Goal: Task Accomplishment & Management: Complete application form

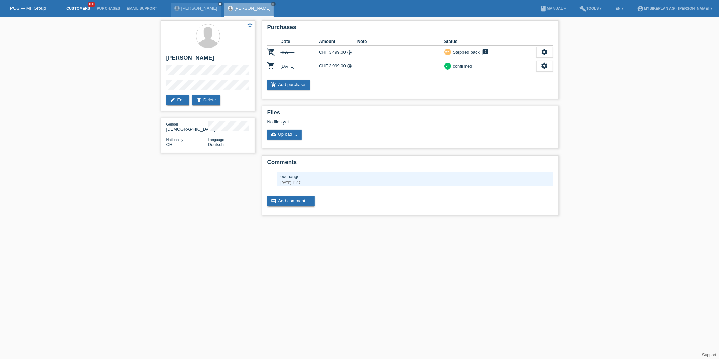
click at [85, 9] on link "Customers" at bounding box center [78, 8] width 30 height 4
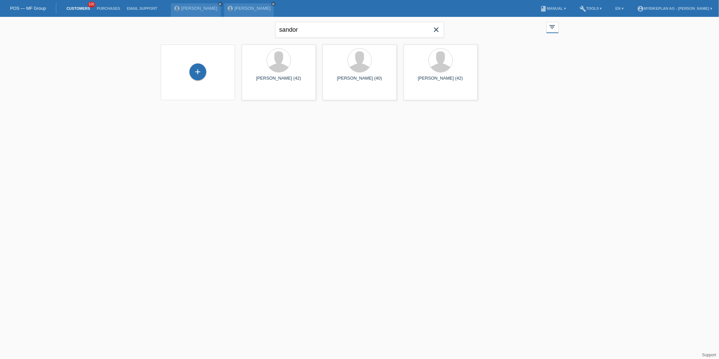
click at [437, 26] on icon "close" at bounding box center [436, 30] width 8 height 8
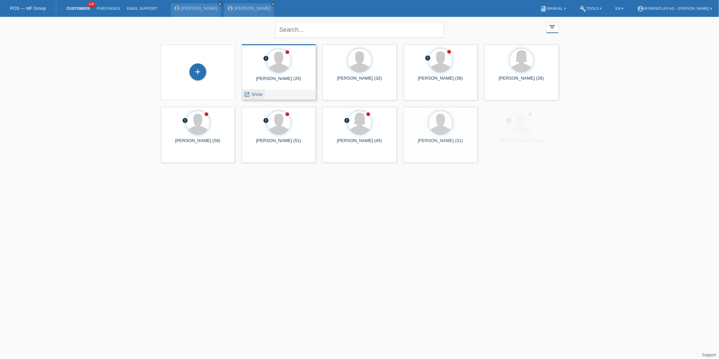
click at [251, 96] on link "launch Show" at bounding box center [253, 94] width 18 height 5
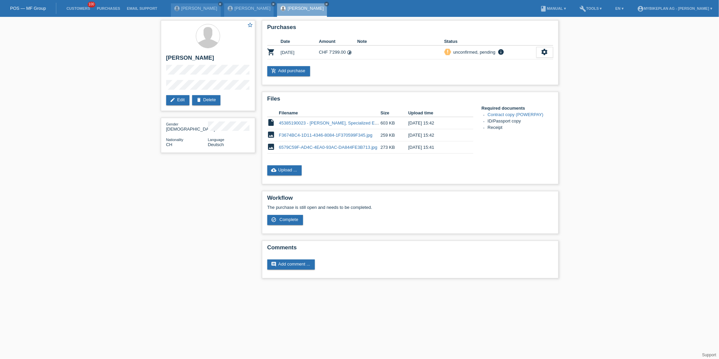
click at [73, 13] on li "Customers 100" at bounding box center [78, 8] width 30 height 17
click at [80, 8] on link "Customers" at bounding box center [78, 8] width 30 height 4
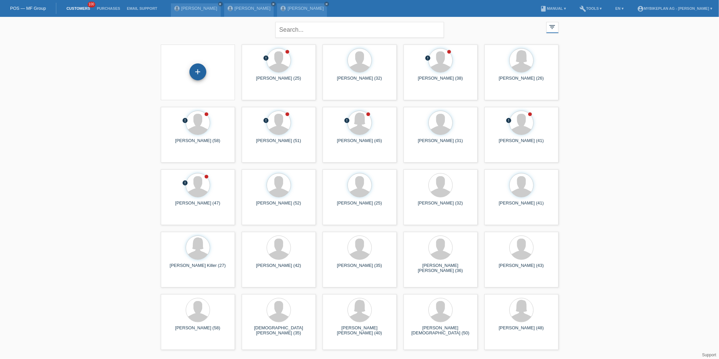
click at [194, 71] on div "+" at bounding box center [197, 71] width 17 height 17
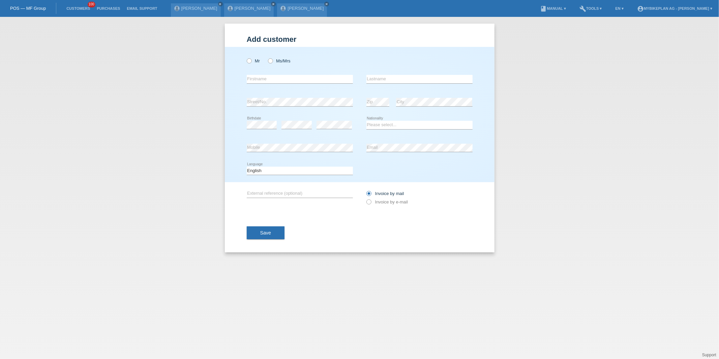
click at [242, 60] on div "Mr Ms/Mrs error Firstname Zip" at bounding box center [360, 114] width 270 height 135
click at [245, 57] on icon at bounding box center [245, 57] width 0 height 0
click at [251, 60] on input "Mr" at bounding box center [249, 60] width 4 height 4
radio input "true"
click at [272, 76] on input "text" at bounding box center [300, 79] width 106 height 8
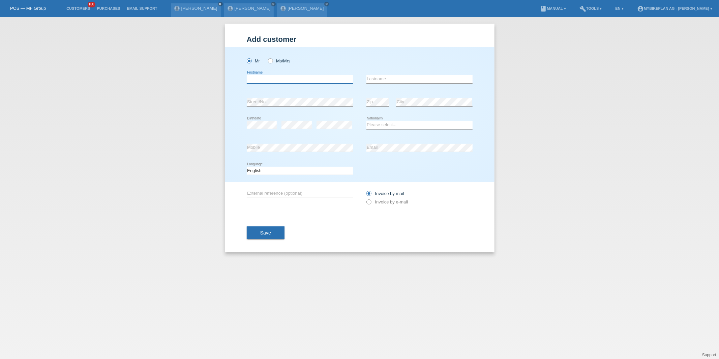
paste input "[PERSON_NAME]"
click at [265, 80] on input "[PERSON_NAME]" at bounding box center [300, 79] width 106 height 8
type input "Orhan"
paste input "Kara"
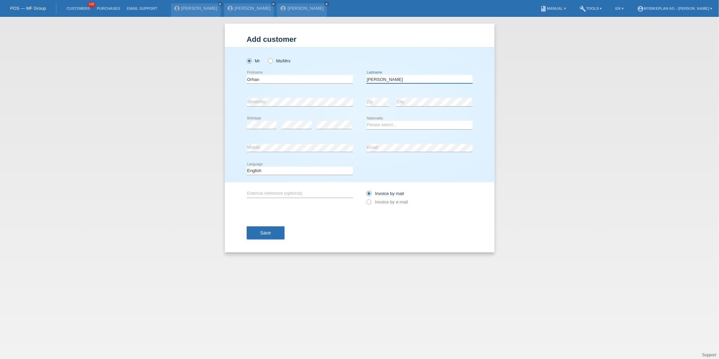
type input "Kara"
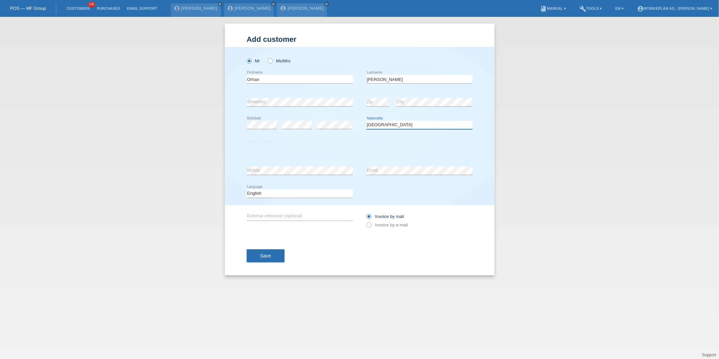
select select "TR"
select select "B"
select select "04"
select select "01"
select select "2023"
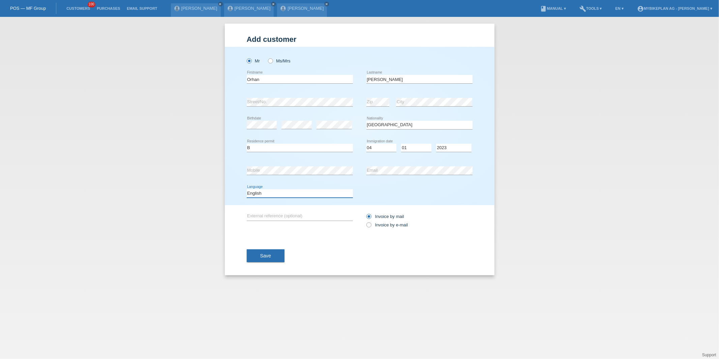
click at [310, 196] on select "Deutsch Français Italiano English" at bounding box center [300, 193] width 106 height 8
select select "de"
click at [247, 189] on select "Deutsch Français Italiano English" at bounding box center [300, 193] width 106 height 8
click at [392, 231] on div "Invoice by mail Invoice by e-mail" at bounding box center [419, 220] width 106 height 31
click at [392, 227] on div "Invoice by mail Invoice by e-mail" at bounding box center [419, 220] width 106 height 17
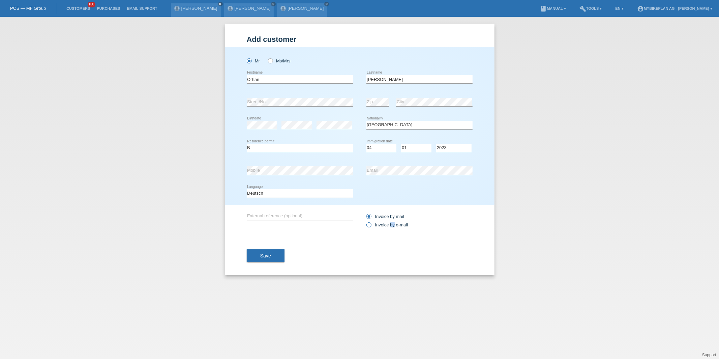
click at [392, 227] on label "Invoice by e-mail" at bounding box center [387, 224] width 42 height 5
click at [371, 227] on input "Invoice by e-mail" at bounding box center [368, 226] width 4 height 8
radio input "true"
click at [270, 253] on span "Save" at bounding box center [265, 255] width 11 height 5
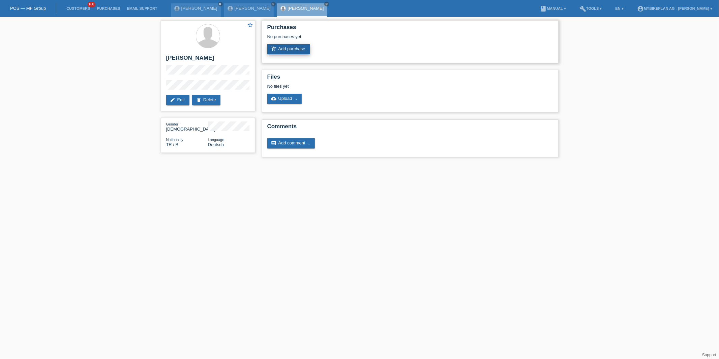
click at [285, 53] on link "add_shopping_cart Add purchase" at bounding box center [288, 49] width 43 height 10
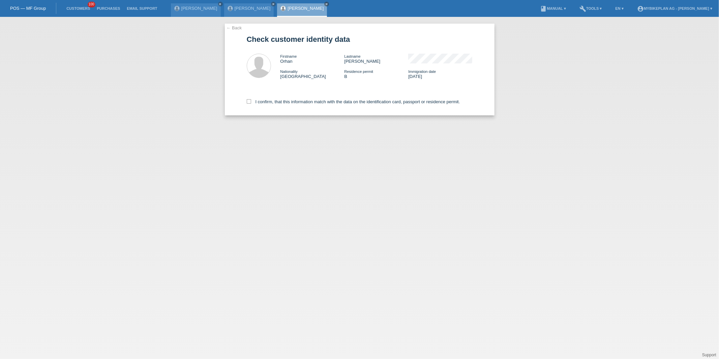
click at [275, 108] on div "I confirm, that this information match with the data on the identification card…" at bounding box center [360, 101] width 226 height 30
click at [281, 100] on label "I confirm, that this information match with the data on the identification card…" at bounding box center [353, 101] width 213 height 5
click at [251, 100] on input "I confirm, that this information match with the data on the identification card…" at bounding box center [249, 101] width 4 height 4
checkbox input "true"
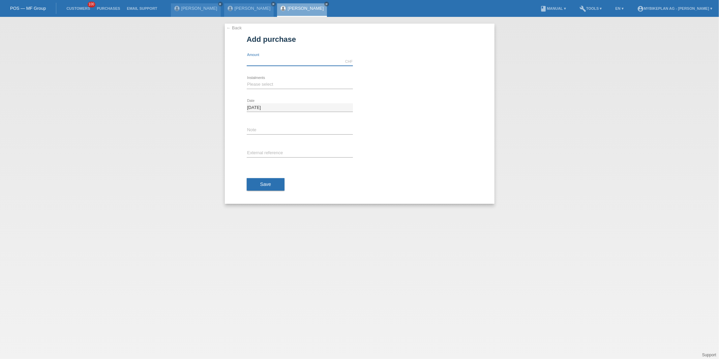
click at [265, 62] on input "text" at bounding box center [300, 61] width 106 height 8
type input "15000.00"
click at [284, 81] on select "Please select 6 instalments 12 instalments 18 instalments 24 instalments 36 ins…" at bounding box center [300, 84] width 106 height 8
select select "488"
click at [247, 80] on select "Please select 6 instalments 12 instalments 18 instalments 24 instalments 36 ins…" at bounding box center [300, 84] width 106 height 8
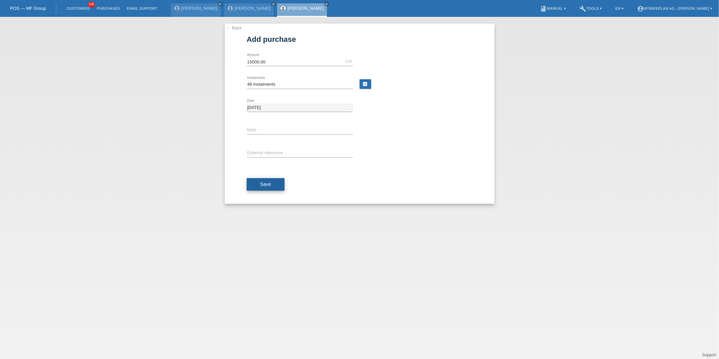
click at [273, 179] on button "Save" at bounding box center [266, 184] width 38 height 13
